Goal: Task Accomplishment & Management: Manage account settings

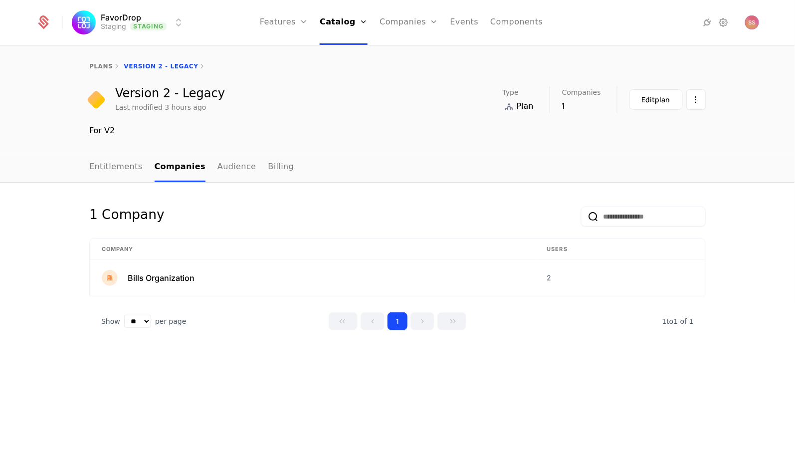
click at [127, 168] on link "Entitlements" at bounding box center [115, 167] width 53 height 29
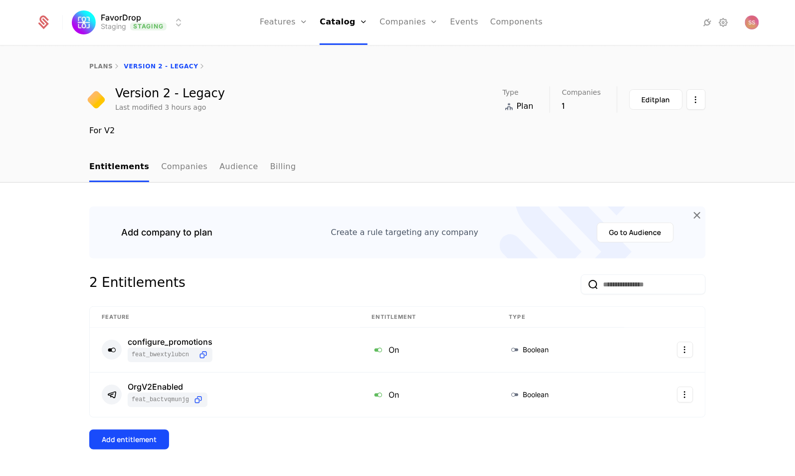
click at [164, 62] on div "plans Version 2 - Legacy" at bounding box center [397, 66] width 616 height 8
click at [165, 67] on div "plans Version 2 - Legacy" at bounding box center [397, 66] width 616 height 8
click at [176, 168] on link "Companies" at bounding box center [184, 167] width 46 height 29
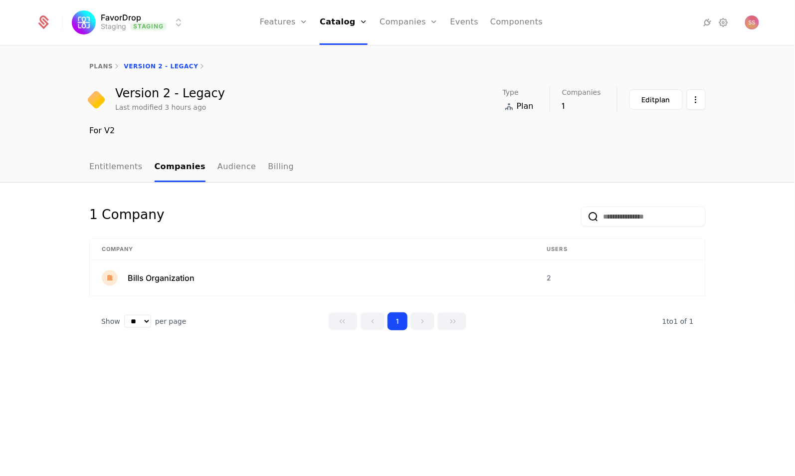
click at [420, 16] on link "Companies" at bounding box center [408, 22] width 58 height 45
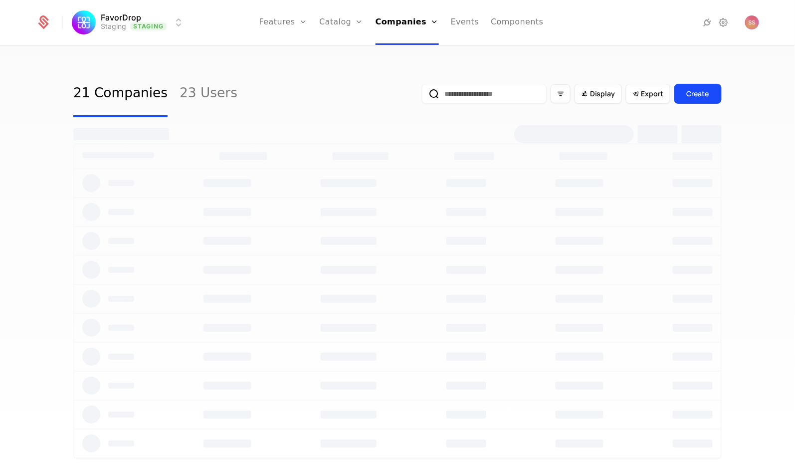
click at [455, 94] on input "email" at bounding box center [484, 94] width 125 height 20
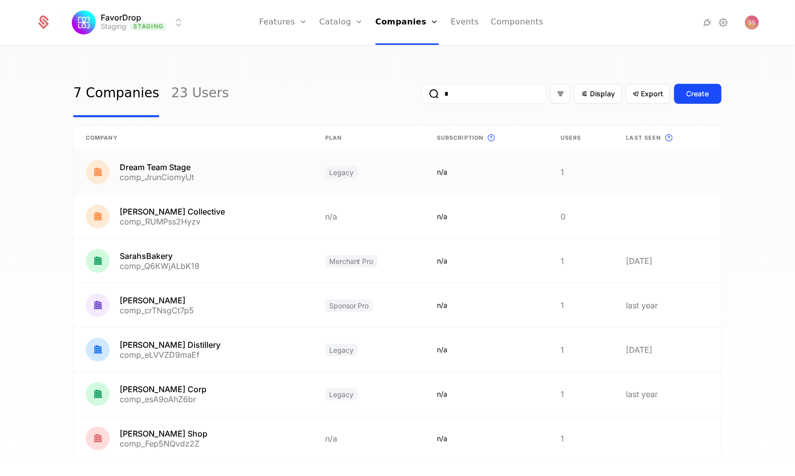
type input "*"
click at [177, 167] on link at bounding box center [193, 172] width 239 height 44
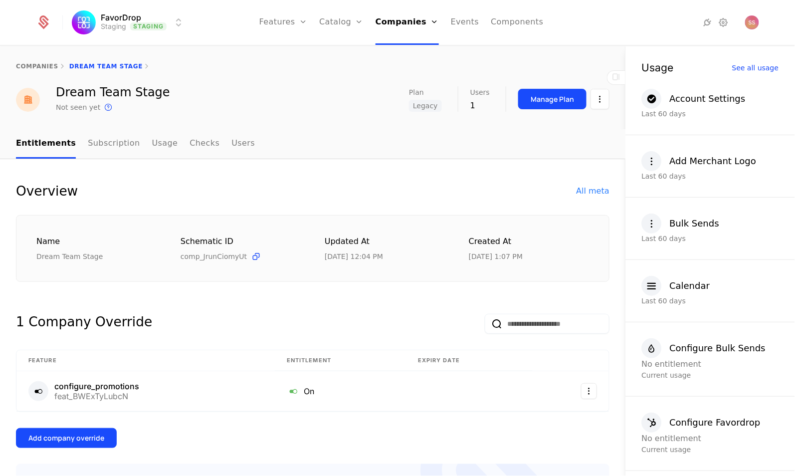
click at [420, 106] on span "Legacy" at bounding box center [425, 106] width 33 height 12
click at [539, 93] on button "Manage Plan" at bounding box center [552, 99] width 68 height 20
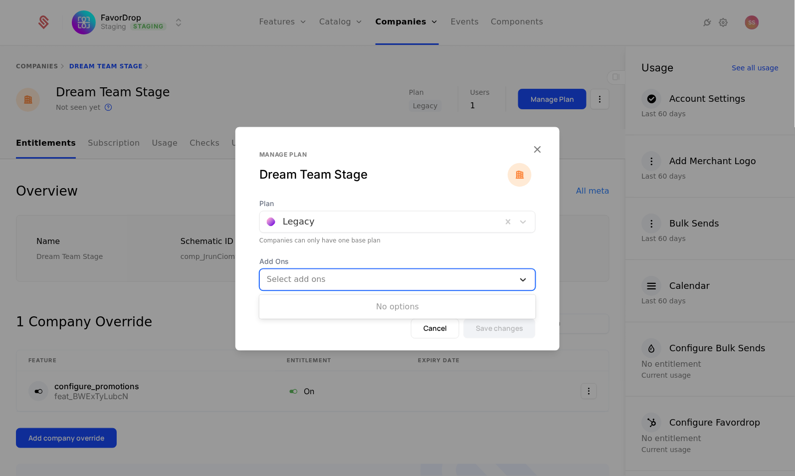
click at [525, 283] on icon at bounding box center [523, 280] width 10 height 10
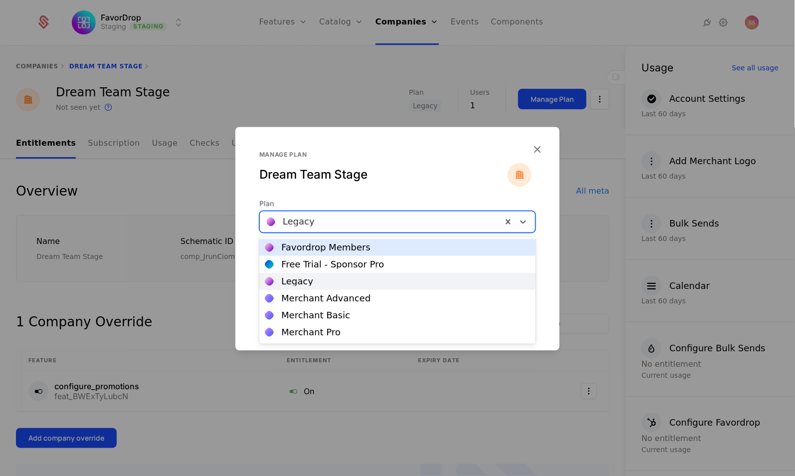
click at [522, 214] on div at bounding box center [518, 221] width 33 height 21
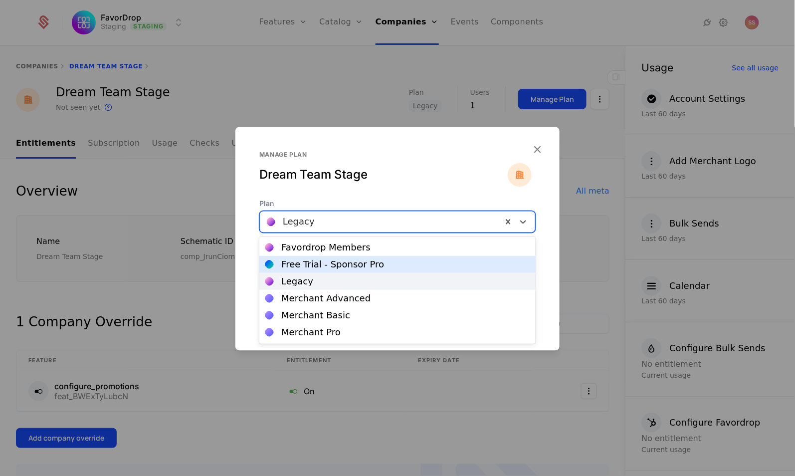
scroll to position [66, 0]
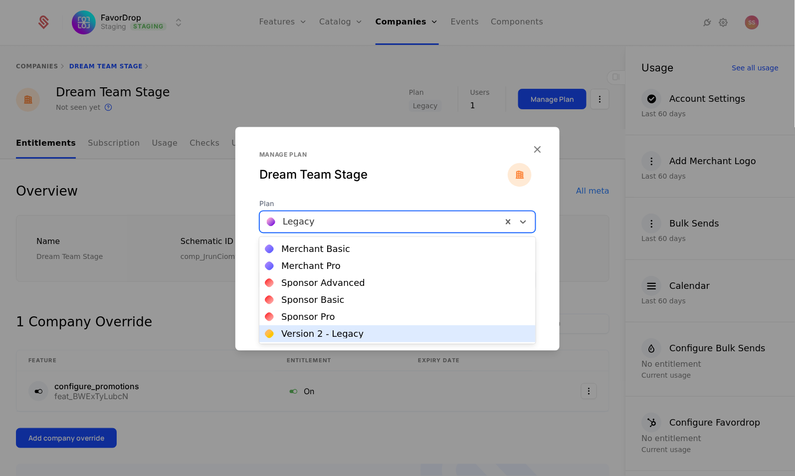
click at [460, 326] on div "Version 2 - Legacy" at bounding box center [397, 333] width 276 height 17
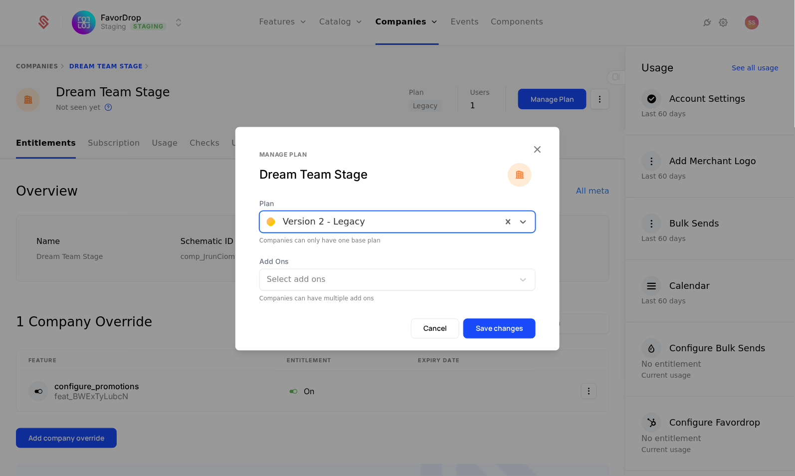
click at [460, 326] on div "Cancel Save changes" at bounding box center [397, 335] width 324 height 32
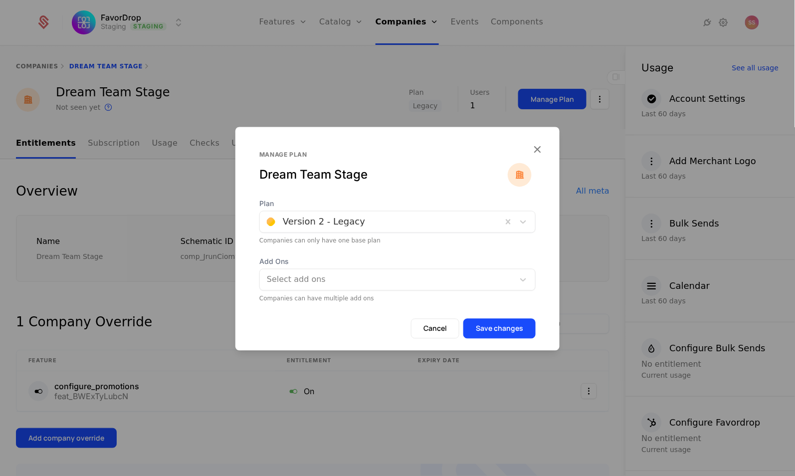
click at [494, 329] on button "Save changes" at bounding box center [499, 329] width 72 height 20
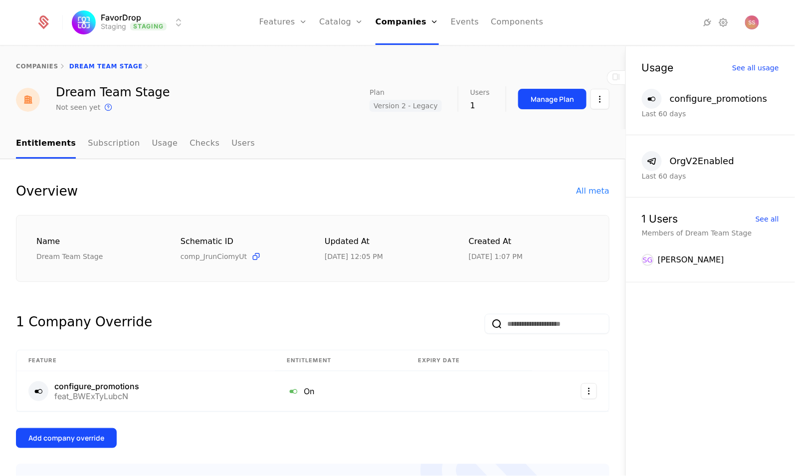
click at [590, 188] on div "All meta" at bounding box center [592, 191] width 33 height 12
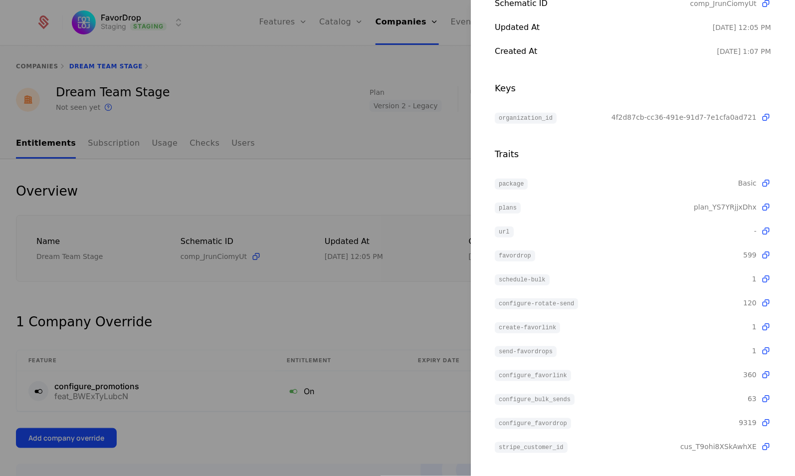
scroll to position [0, 0]
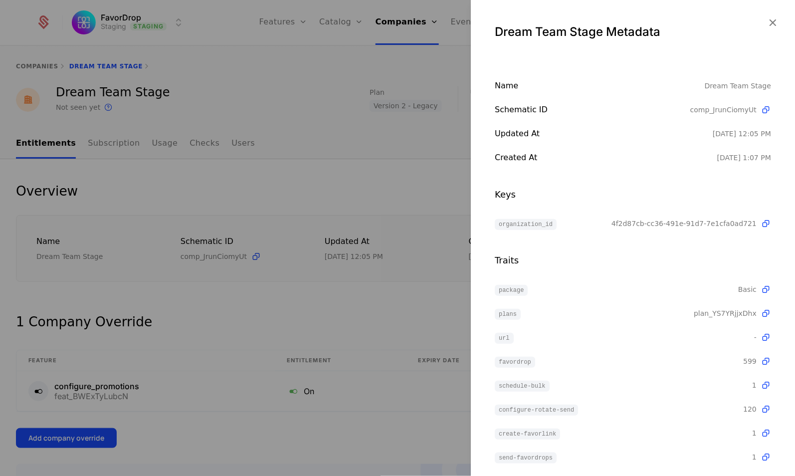
click at [248, 85] on div at bounding box center [397, 238] width 795 height 476
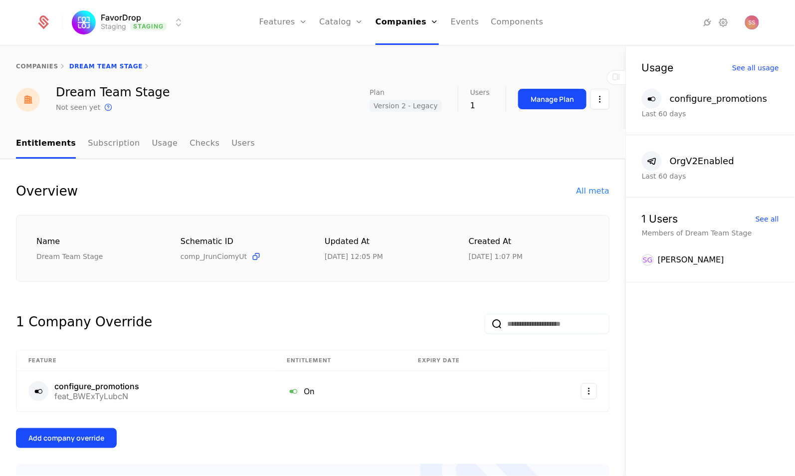
click at [290, 23] on link "Features" at bounding box center [283, 22] width 48 height 45
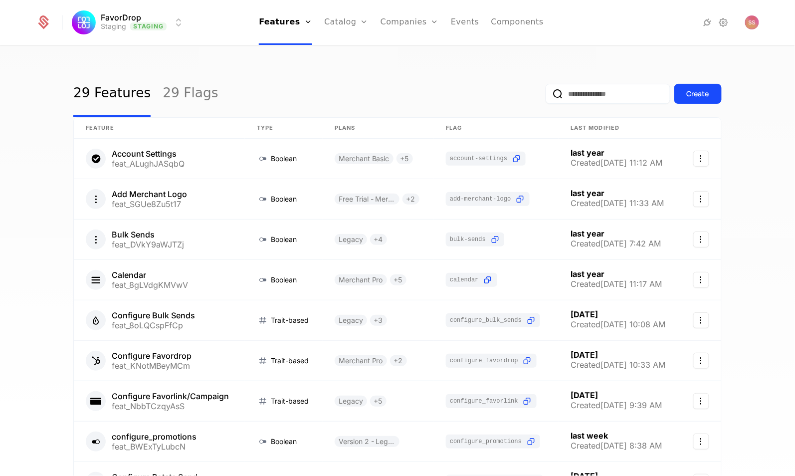
click at [587, 95] on input "email" at bounding box center [607, 94] width 125 height 20
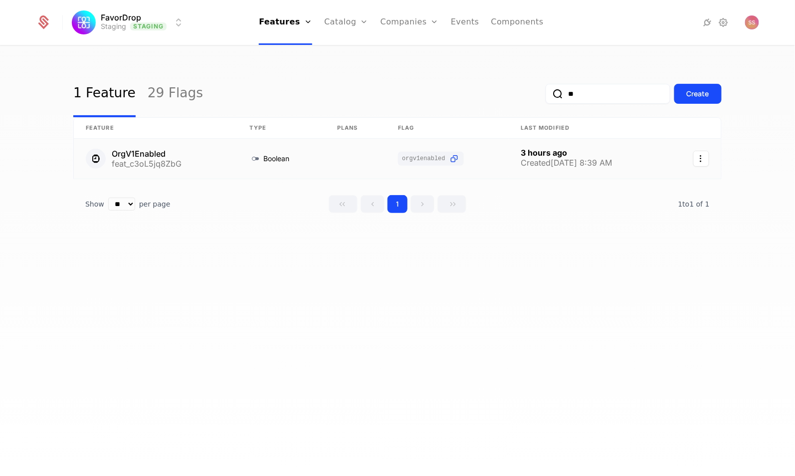
type input "**"
click at [451, 158] on link at bounding box center [447, 159] width 123 height 40
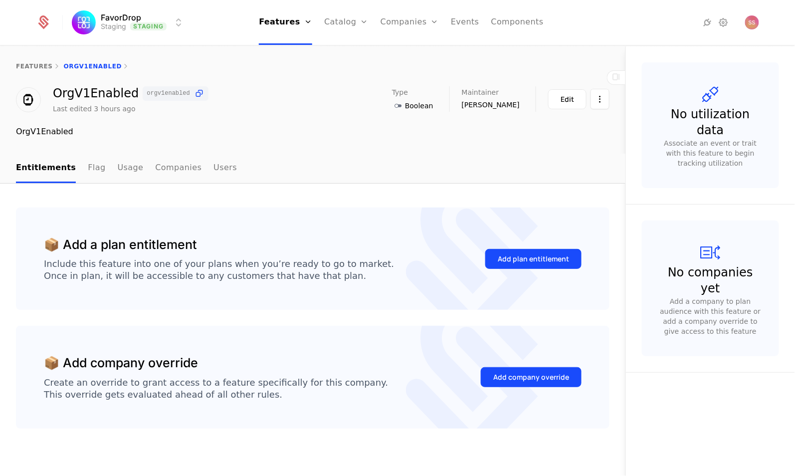
click at [194, 93] on icon at bounding box center [199, 93] width 10 height 10
click at [164, 169] on link "Companies" at bounding box center [178, 168] width 46 height 29
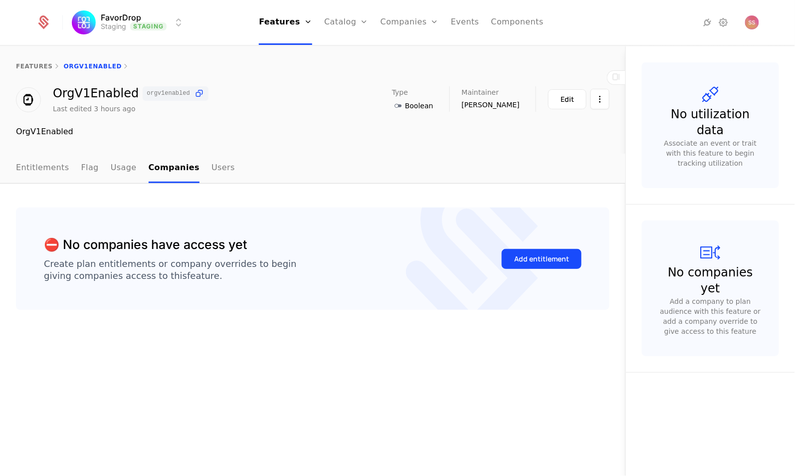
click at [344, 46] on div "Plans Add Ons Credits Configuration" at bounding box center [361, 73] width 75 height 80
click at [347, 53] on link "Plans" at bounding box center [361, 49] width 51 height 8
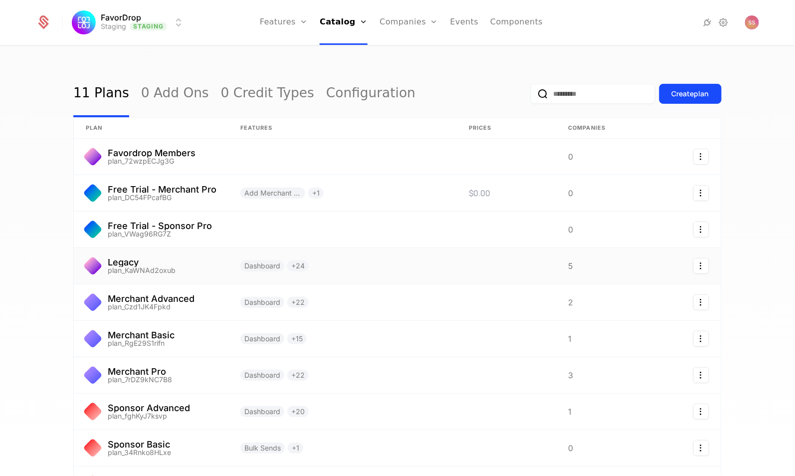
click at [137, 262] on link at bounding box center [151, 266] width 155 height 36
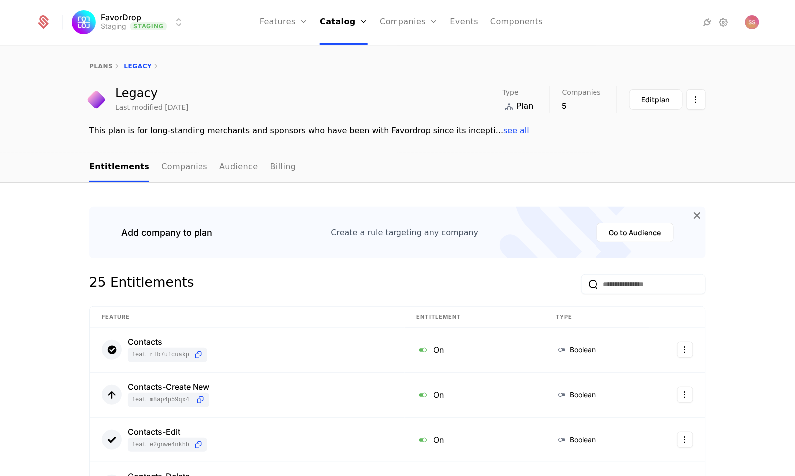
click at [655, 106] on button "Edit plan" at bounding box center [655, 99] width 53 height 20
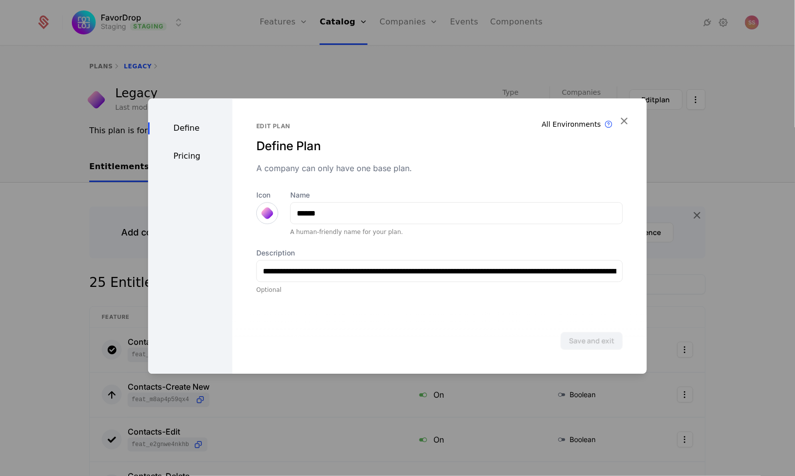
click at [723, 136] on div at bounding box center [397, 238] width 795 height 476
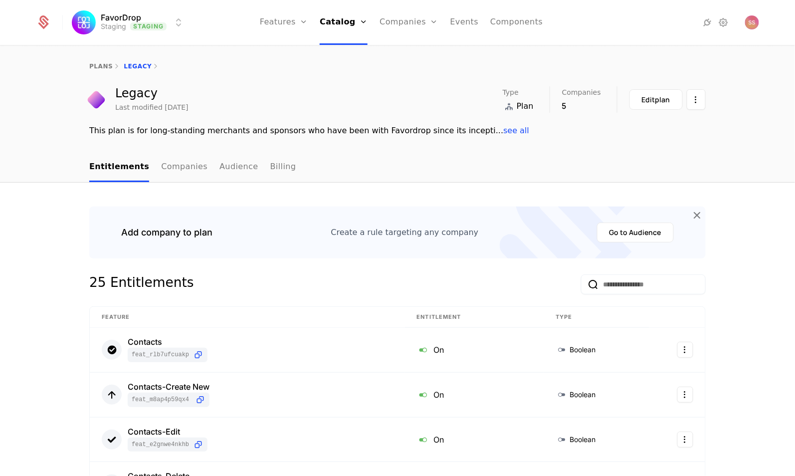
click at [300, 27] on link "Features" at bounding box center [284, 22] width 48 height 45
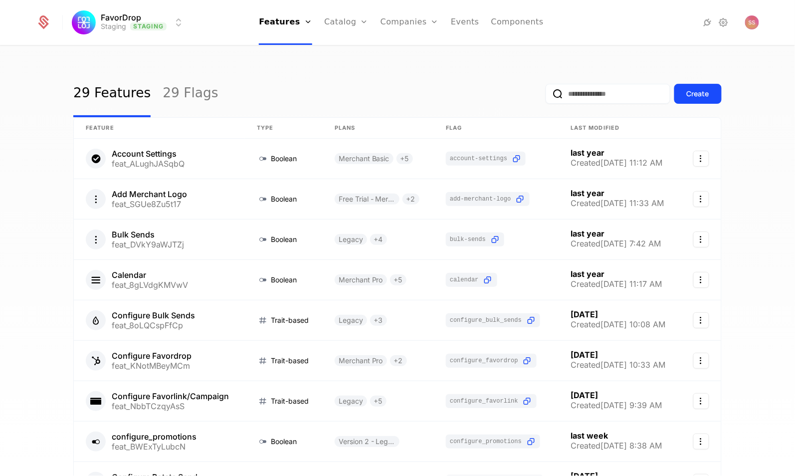
click at [566, 96] on input "email" at bounding box center [607, 94] width 125 height 20
paste input "**********"
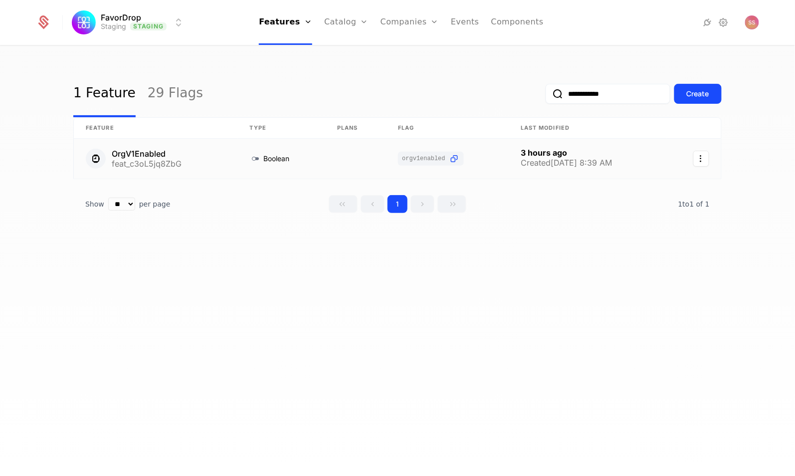
type input "**********"
click at [469, 165] on link at bounding box center [447, 159] width 123 height 40
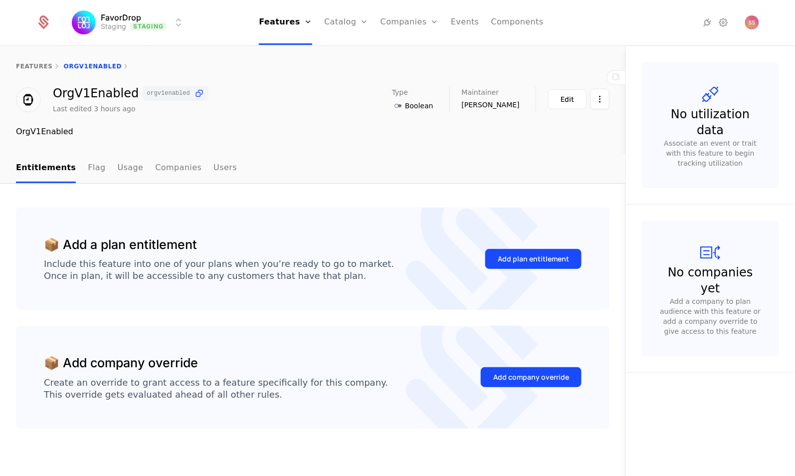
click at [520, 378] on div "Add company override" at bounding box center [531, 377] width 76 height 10
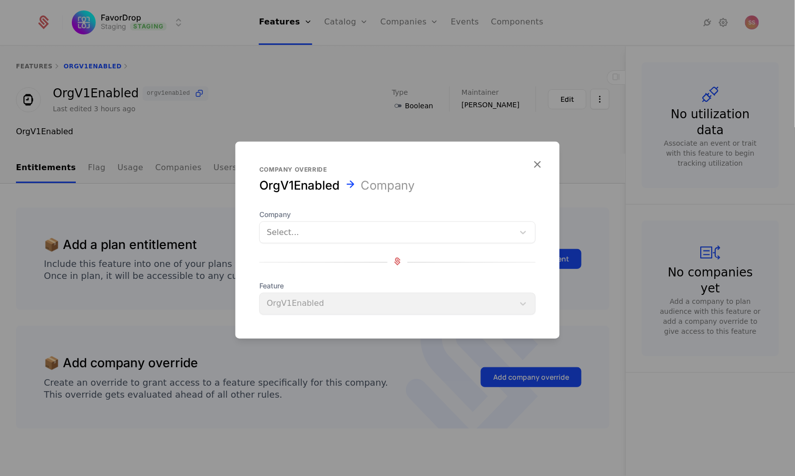
click at [462, 238] on div at bounding box center [387, 232] width 240 height 14
click at [459, 216] on span "Company" at bounding box center [397, 214] width 276 height 10
click at [410, 281] on span "Feature" at bounding box center [397, 286] width 276 height 10
click at [535, 163] on icon "button" at bounding box center [536, 164] width 13 height 13
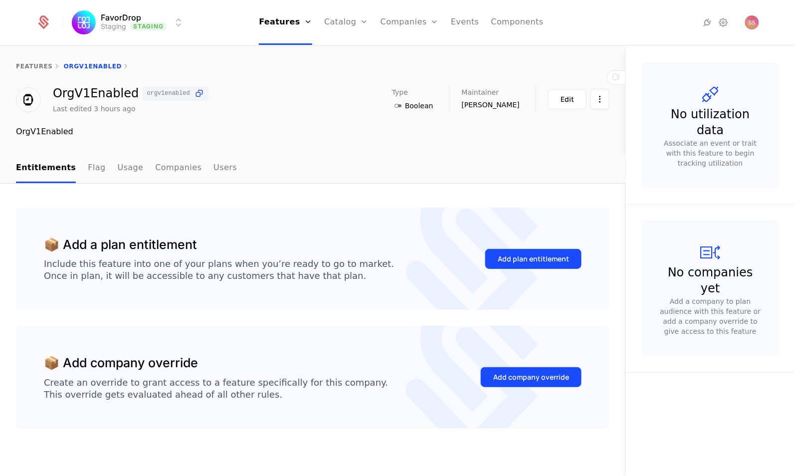
click at [559, 258] on button "Add plan entitlement" at bounding box center [533, 259] width 96 height 20
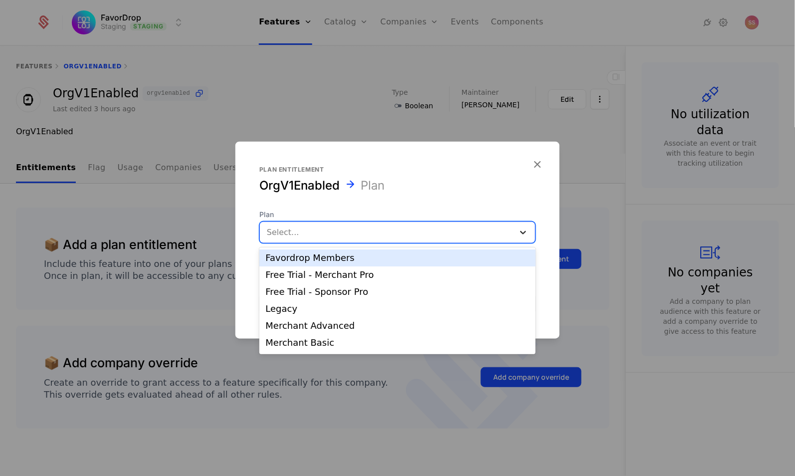
click at [522, 233] on icon at bounding box center [523, 232] width 6 height 3
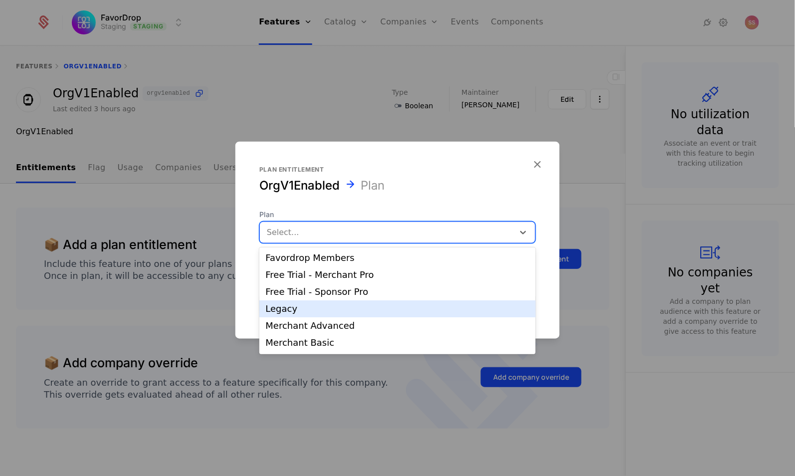
click at [423, 315] on div "Legacy" at bounding box center [397, 308] width 276 height 17
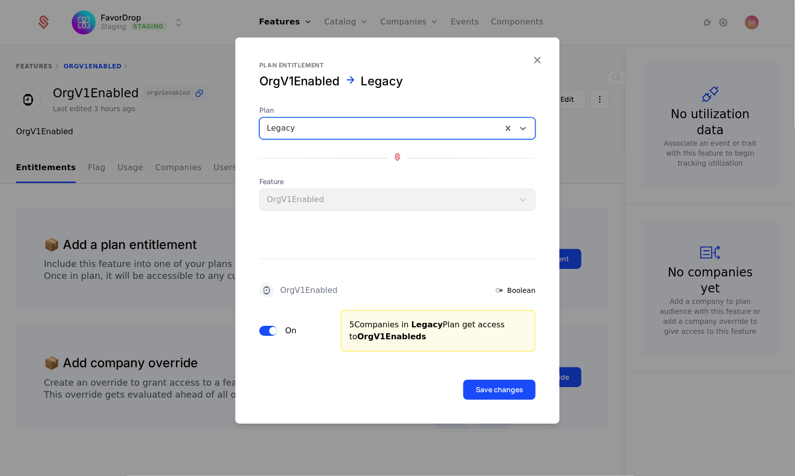
click at [423, 315] on div "5 Companies in Legacy Plan get access to OrgV1Enableds" at bounding box center [437, 331] width 195 height 42
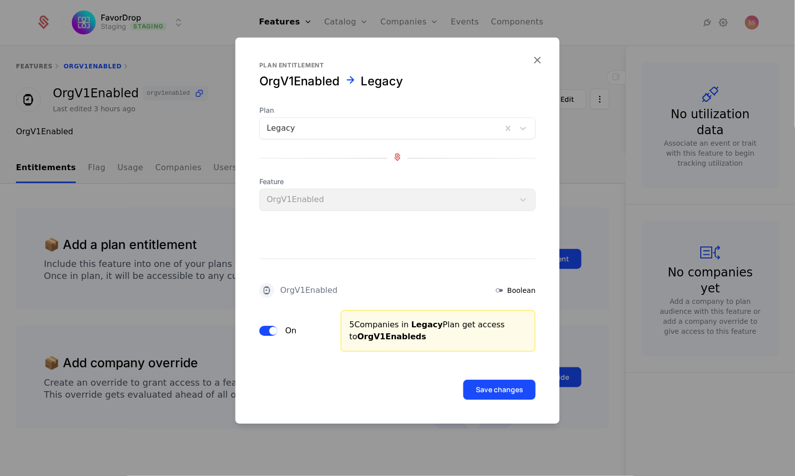
click at [501, 390] on button "Save changes" at bounding box center [499, 389] width 72 height 20
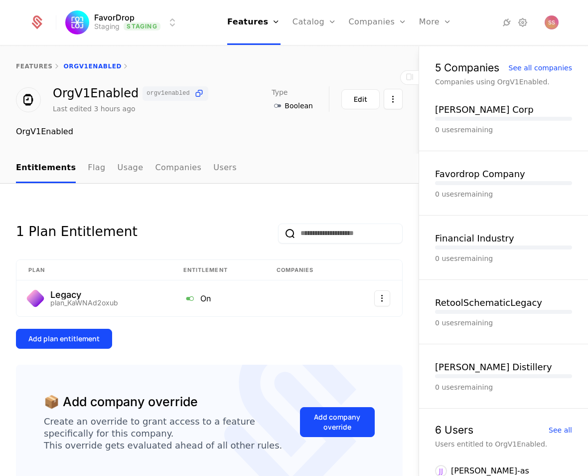
click at [36, 68] on link "features" at bounding box center [34, 66] width 37 height 7
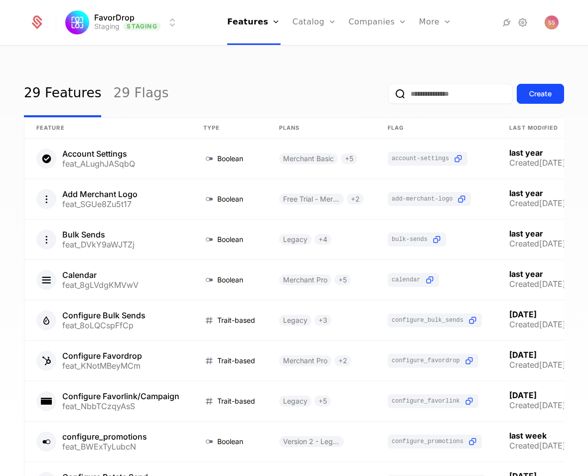
click at [419, 98] on input "email" at bounding box center [450, 94] width 125 height 20
type input "*"
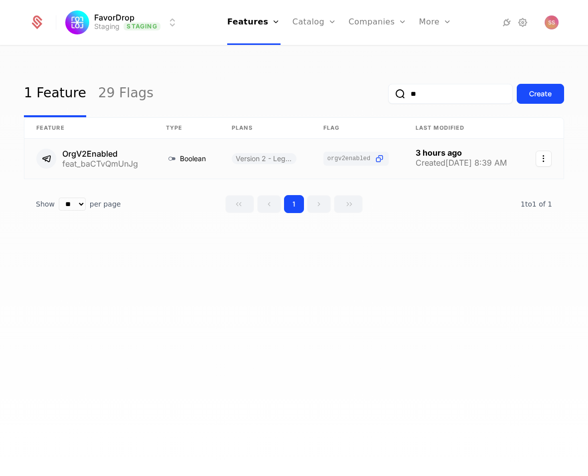
type input "**"
click at [88, 151] on link at bounding box center [89, 159] width 130 height 40
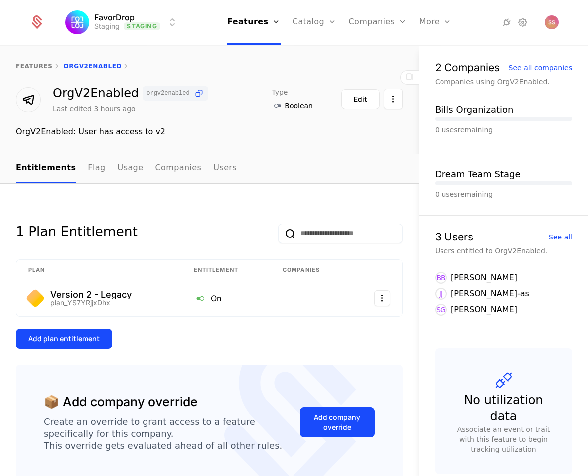
click at [125, 165] on link "Usage" at bounding box center [131, 168] width 26 height 29
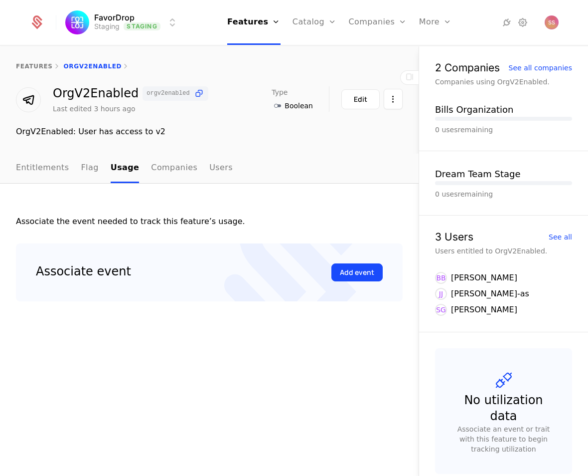
click at [97, 169] on ul "Entitlements Flag Usage Companies Users" at bounding box center [124, 168] width 217 height 29
click at [85, 169] on link "Flag" at bounding box center [89, 168] width 17 height 29
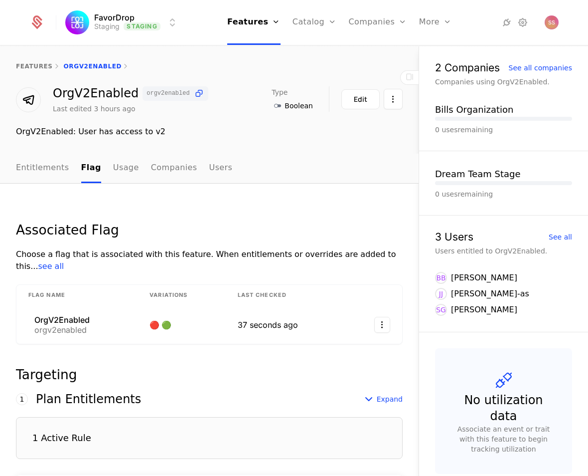
click at [124, 169] on link "Usage" at bounding box center [126, 168] width 26 height 29
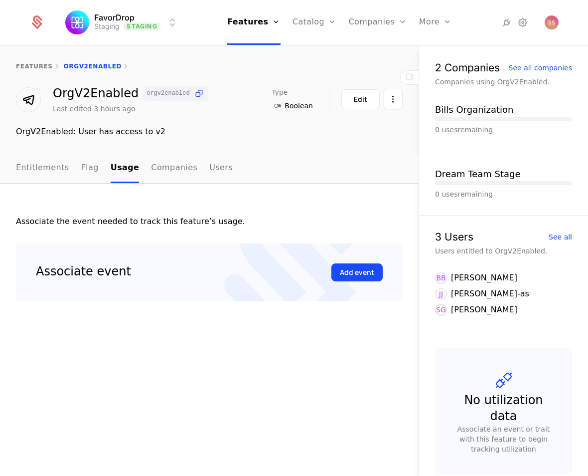
click at [163, 167] on link "Companies" at bounding box center [174, 168] width 46 height 29
